Goal: Transaction & Acquisition: Purchase product/service

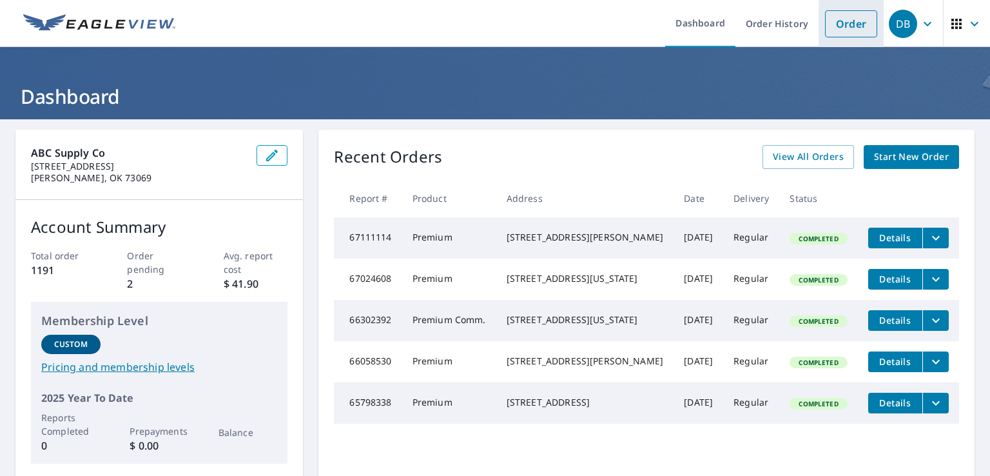
click at [842, 23] on link "Order" at bounding box center [851, 23] width 52 height 27
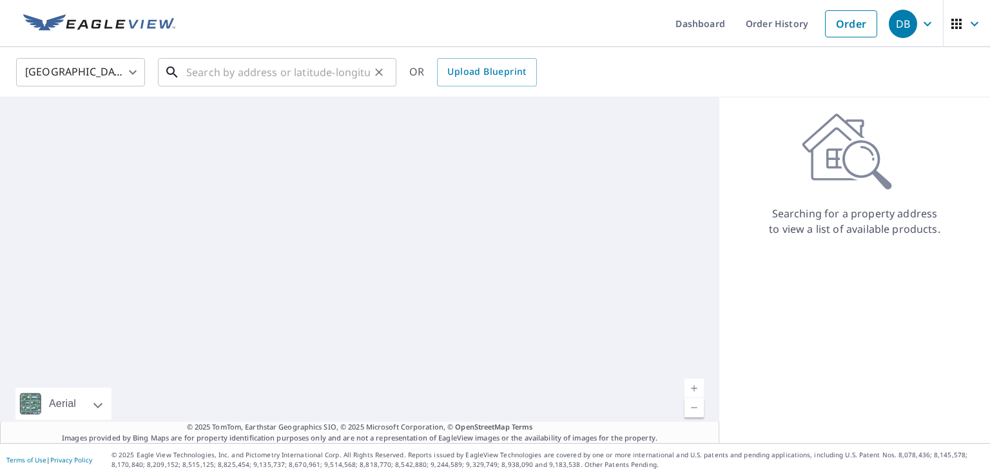
click at [264, 77] on input "text" at bounding box center [278, 72] width 184 height 36
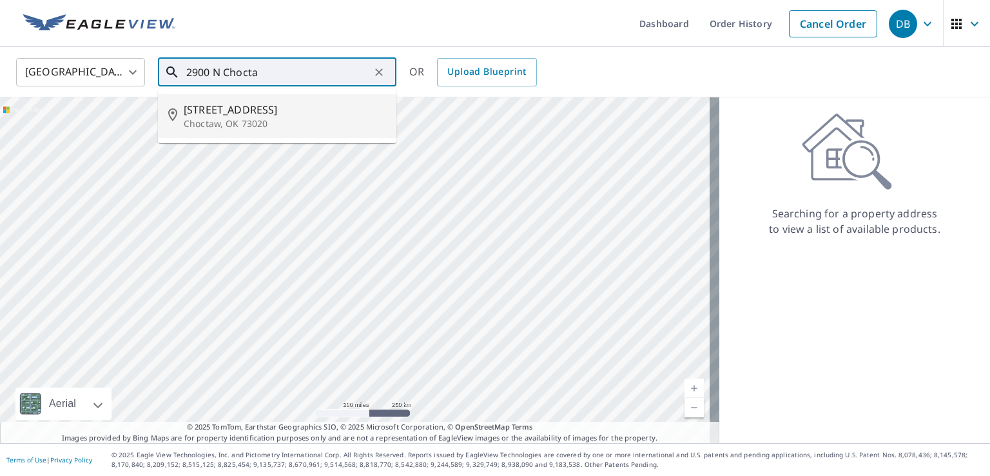
click at [276, 119] on p "Choctaw, OK 73020" at bounding box center [285, 123] width 202 height 13
type input "[STREET_ADDRESS]"
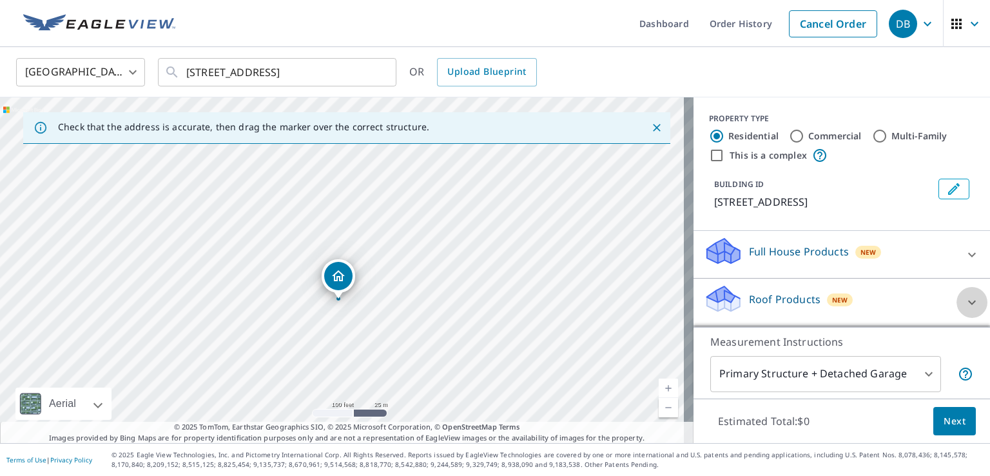
click at [965, 298] on icon at bounding box center [972, 302] width 15 height 15
click at [965, 300] on icon at bounding box center [972, 302] width 15 height 15
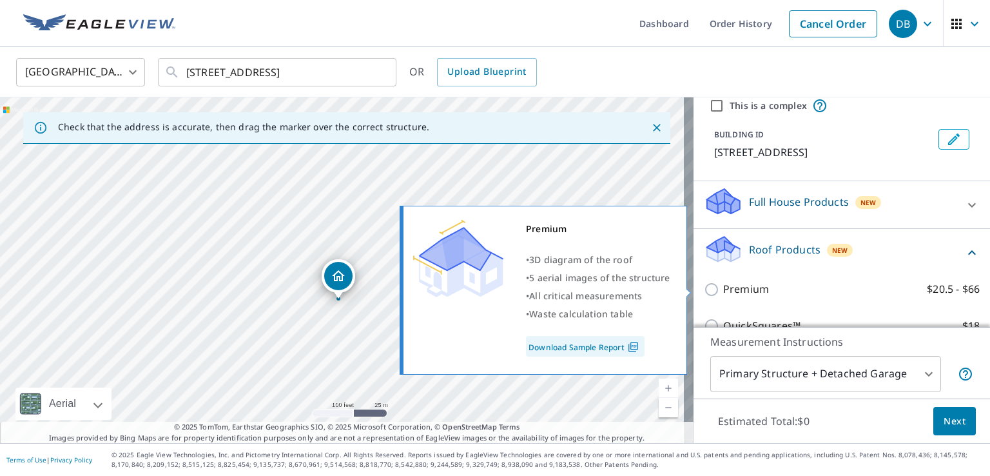
scroll to position [129, 0]
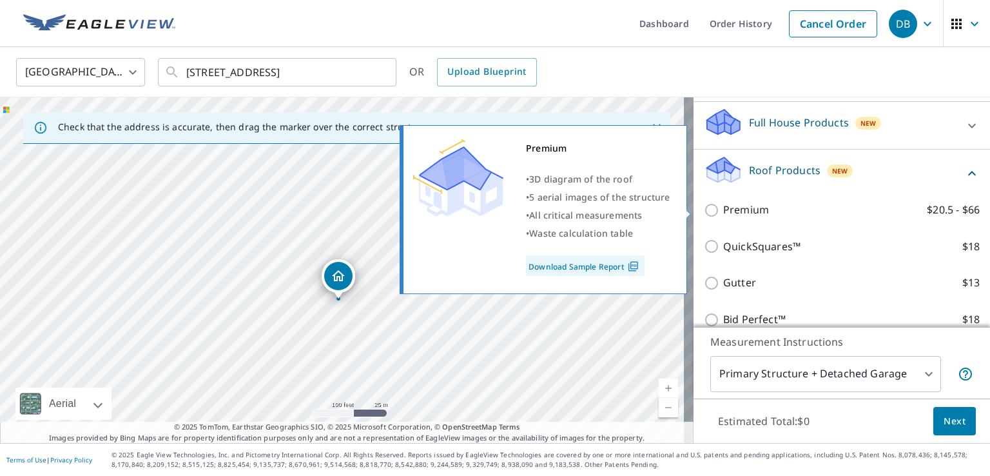
click at [707, 206] on input "Premium $20.5 - $66" at bounding box center [713, 209] width 19 height 15
checkbox input "true"
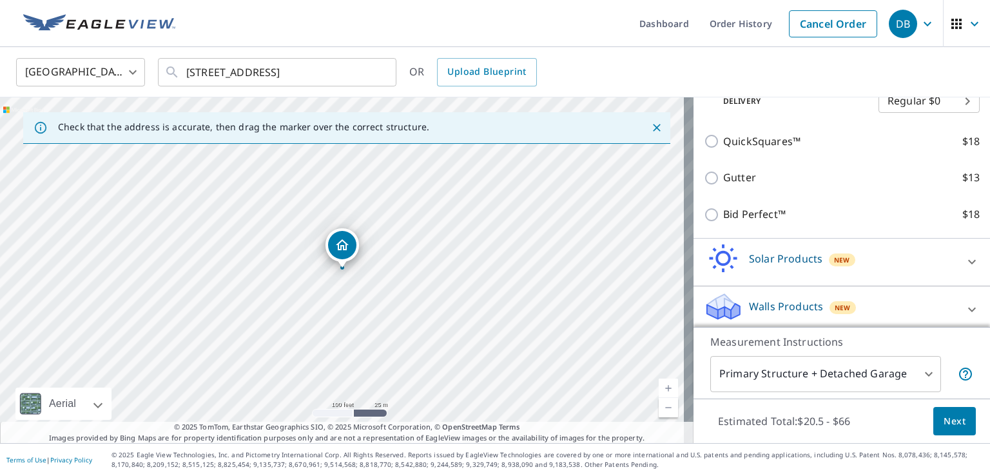
scroll to position [281, 0]
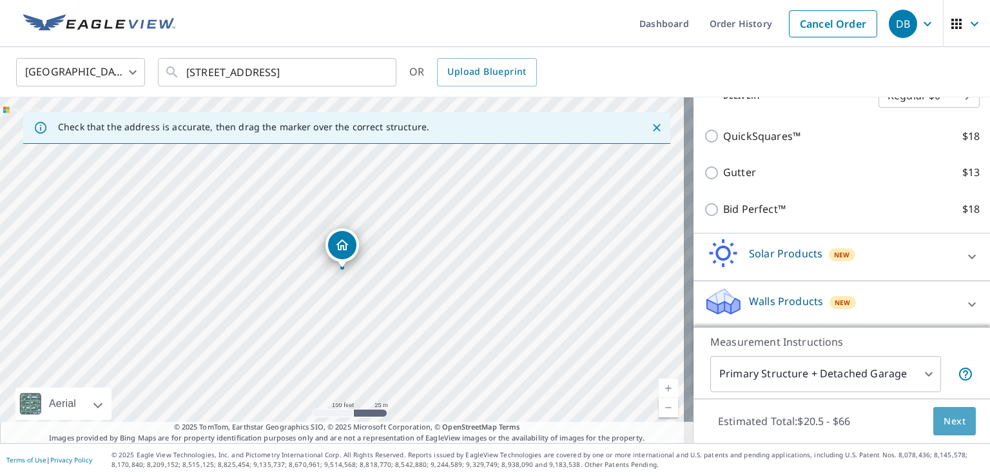
click at [944, 419] on span "Next" at bounding box center [955, 421] width 22 height 16
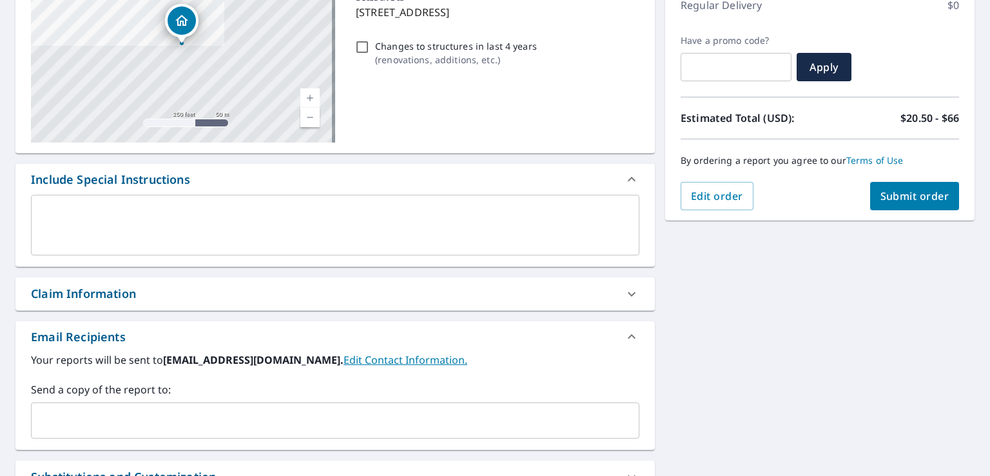
scroll to position [193, 0]
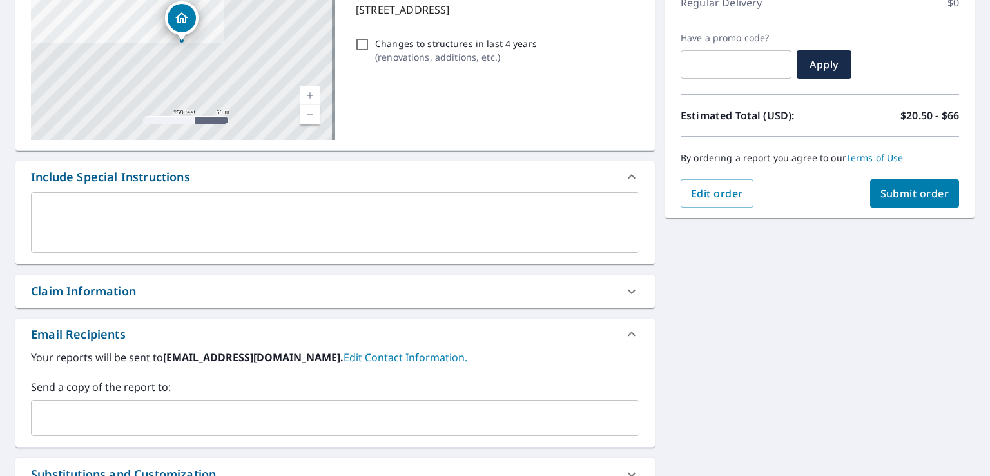
click at [144, 430] on div "​" at bounding box center [335, 418] width 609 height 36
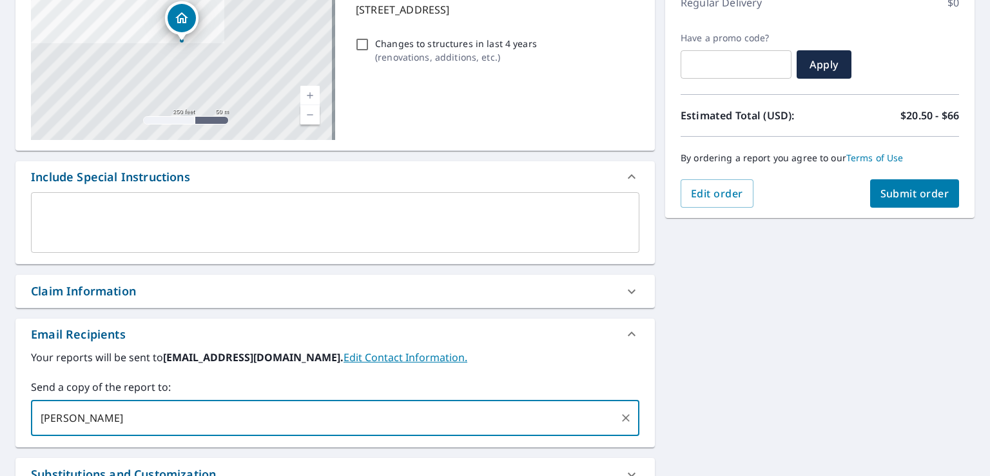
type input "[PERSON_NAME][EMAIL_ADDRESS][PERSON_NAME][DOMAIN_NAME]"
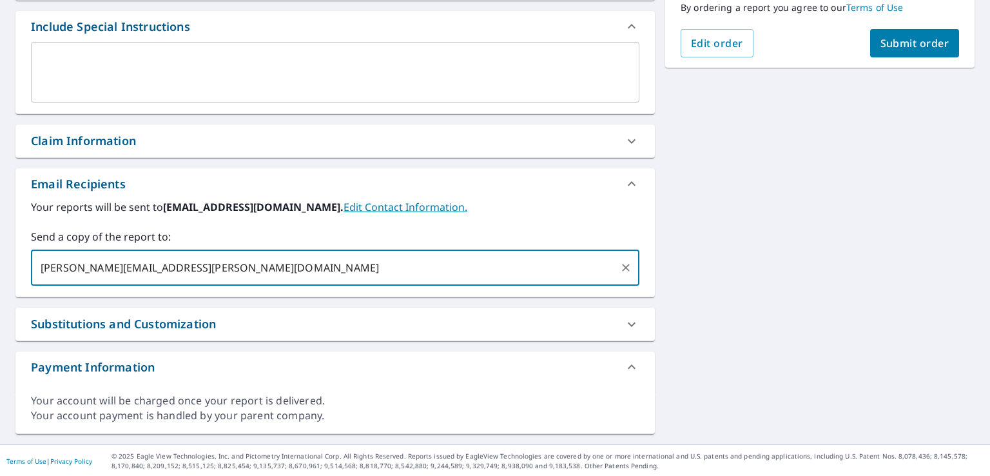
scroll to position [86, 0]
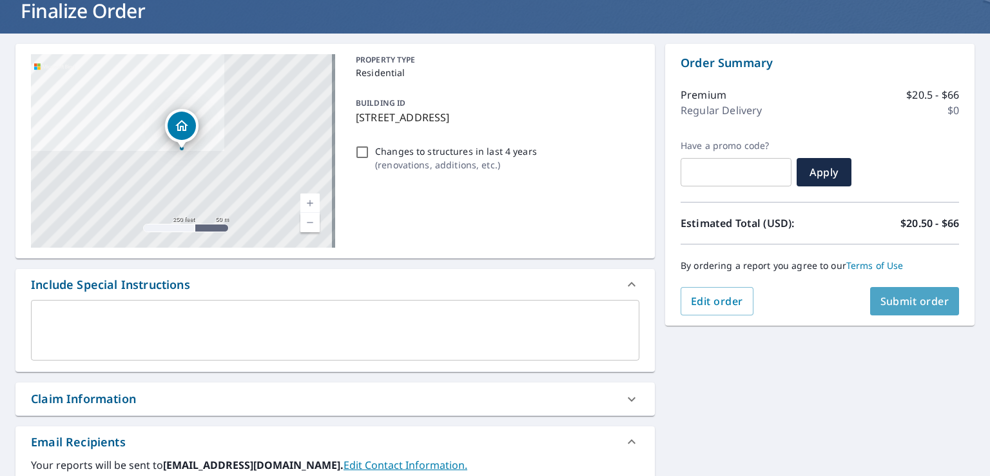
click at [898, 295] on span "Submit order" at bounding box center [915, 301] width 69 height 14
